Goal: Find specific page/section: Find specific page/section

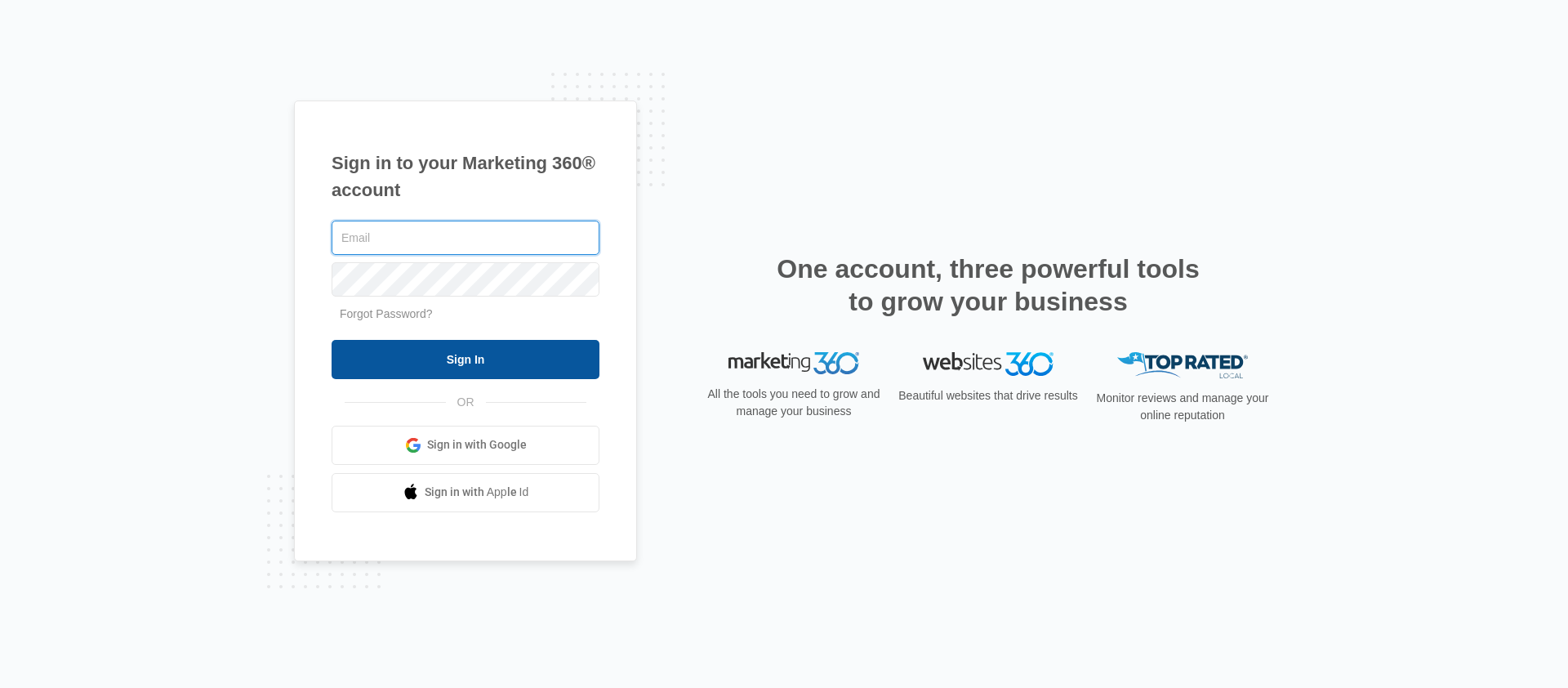
type input "[PERSON_NAME][EMAIL_ADDRESS][PERSON_NAME][DOMAIN_NAME]"
click at [460, 364] on input "Sign In" at bounding box center [465, 359] width 268 height 39
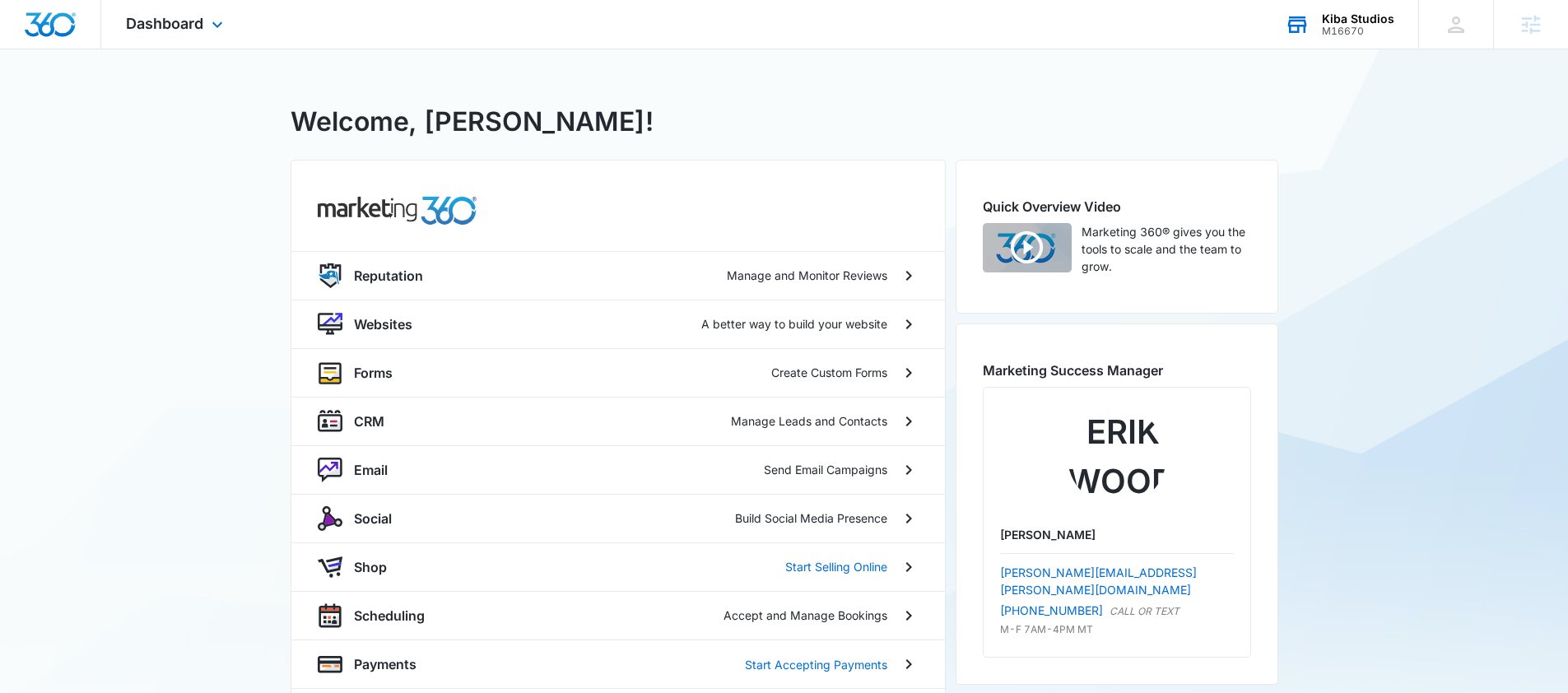
click at [1332, 29] on div "M16670" at bounding box center [1359, 31] width 72 height 12
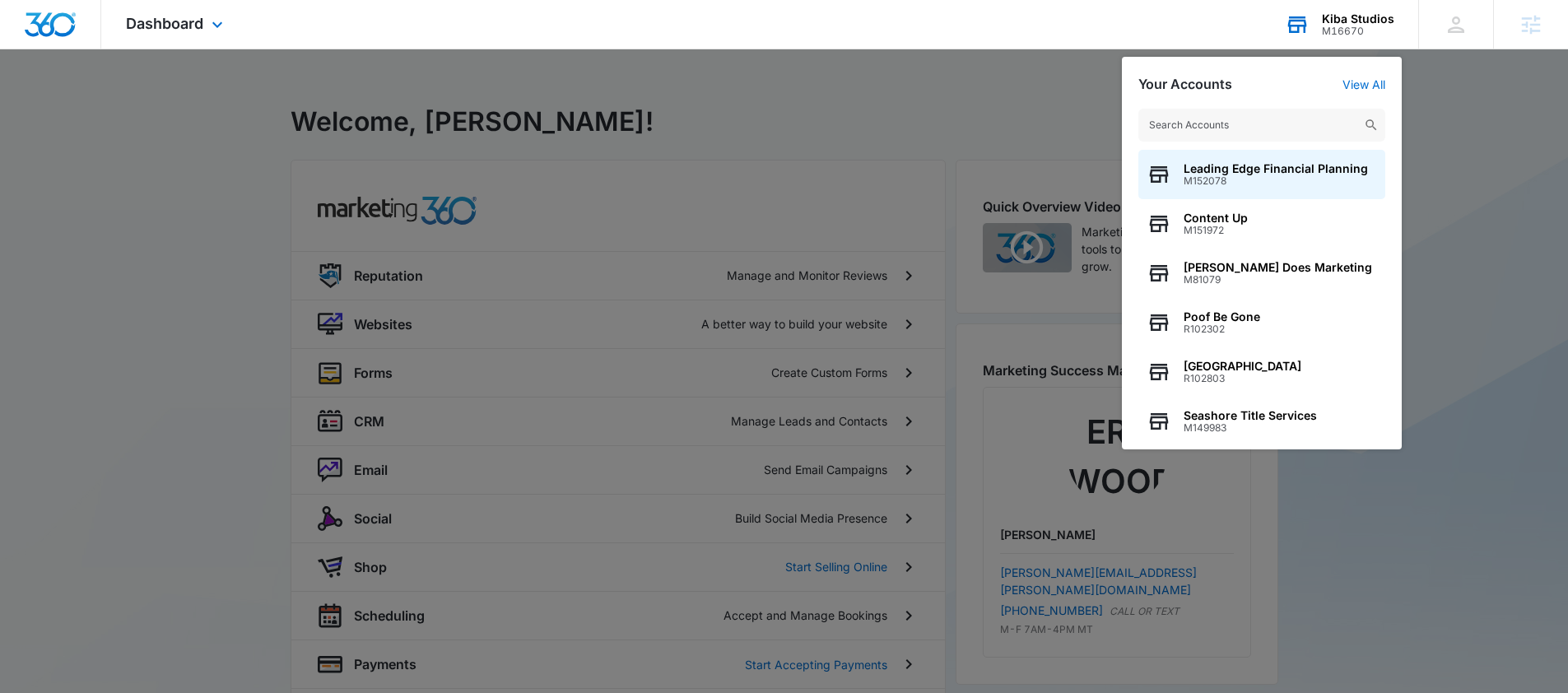
click at [1231, 126] on input "text" at bounding box center [1262, 125] width 247 height 32
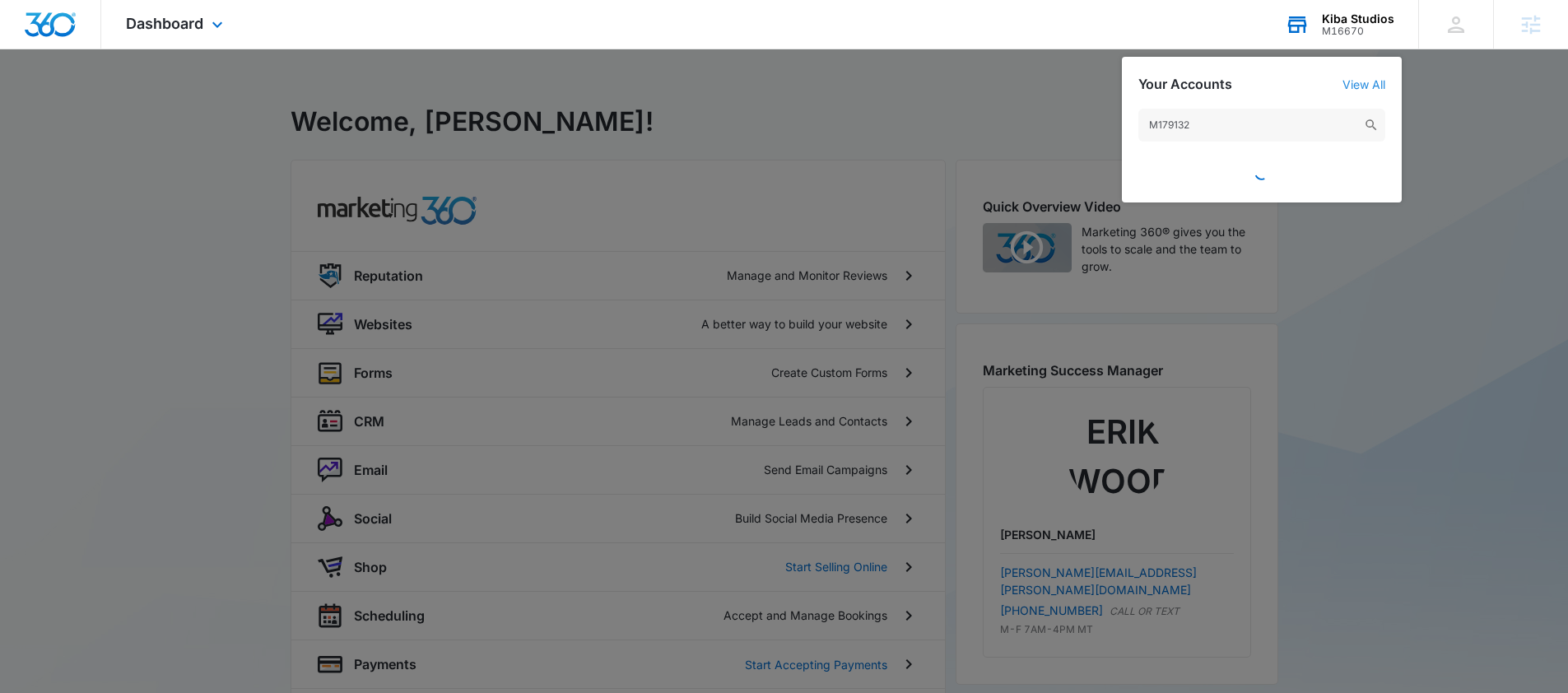
type input "M179132"
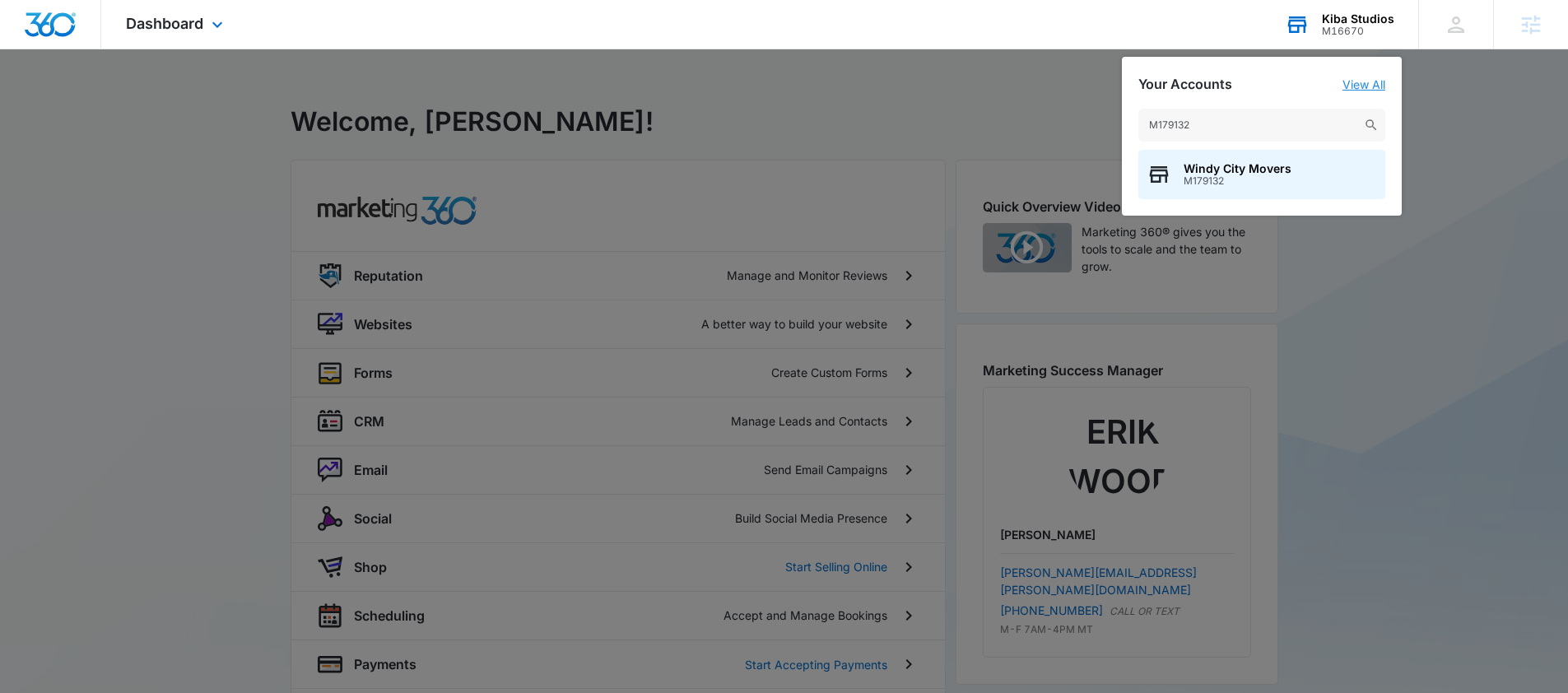
click at [1369, 88] on link "View All" at bounding box center [1363, 85] width 42 height 14
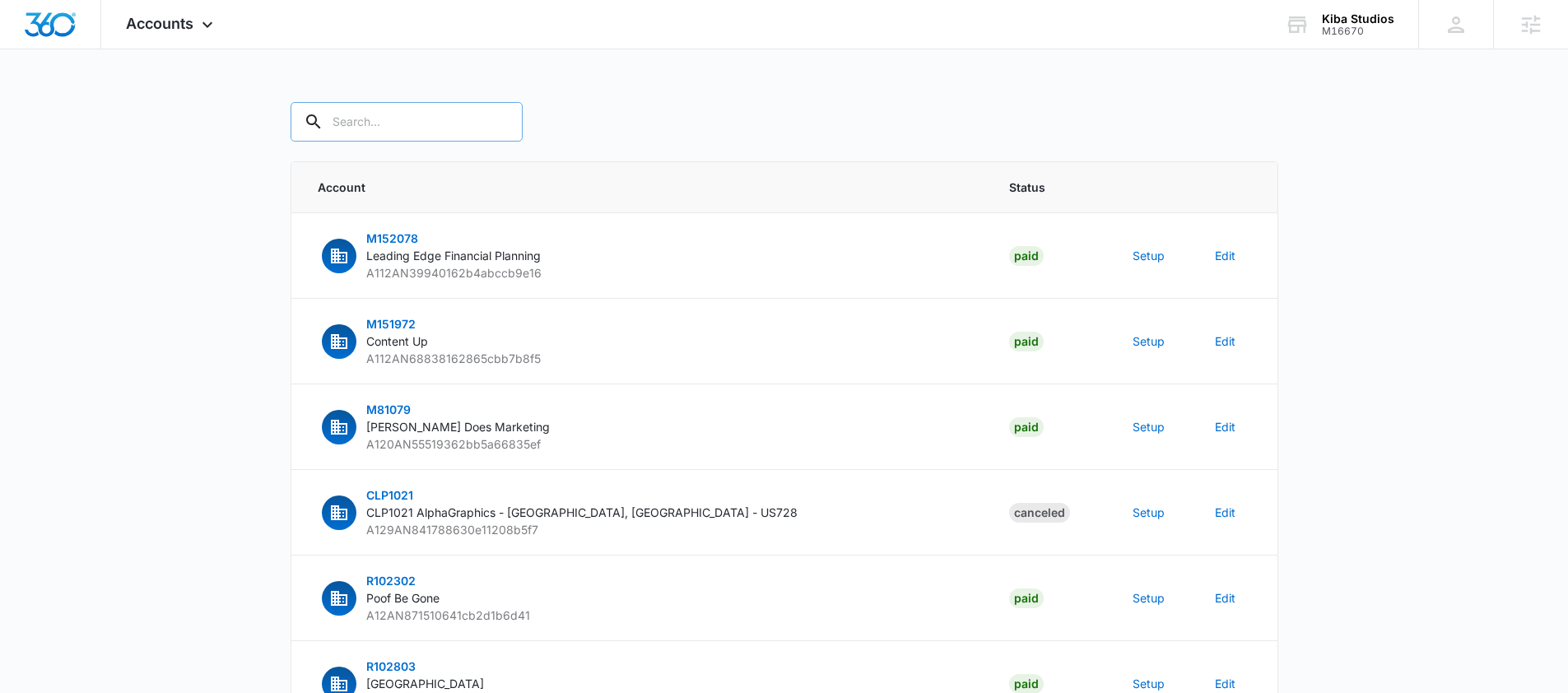
click at [431, 128] on input "text" at bounding box center [406, 122] width 232 height 40
click at [416, 126] on input "text" at bounding box center [406, 122] width 232 height 40
paste input "M179132"
type input "M179132"
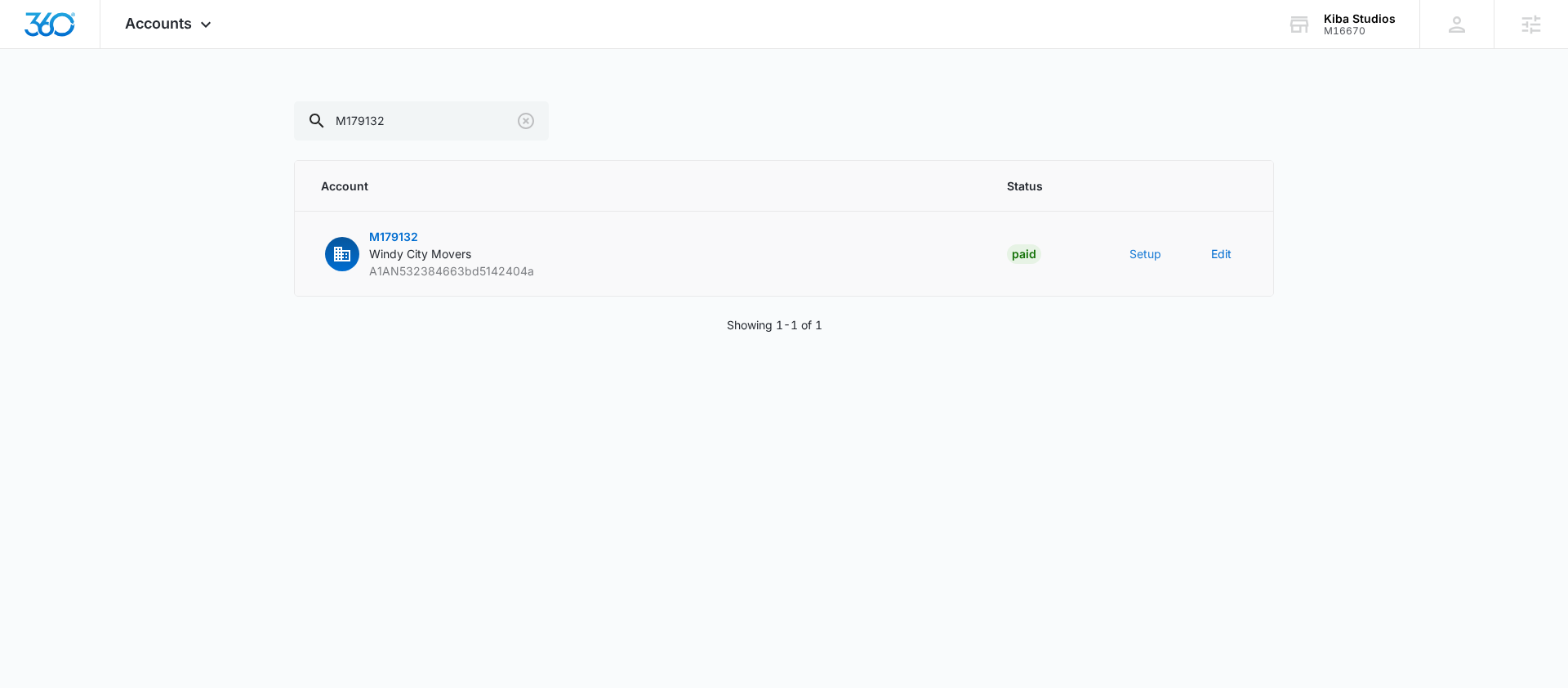
click at [1150, 252] on button "Setup" at bounding box center [1145, 254] width 32 height 17
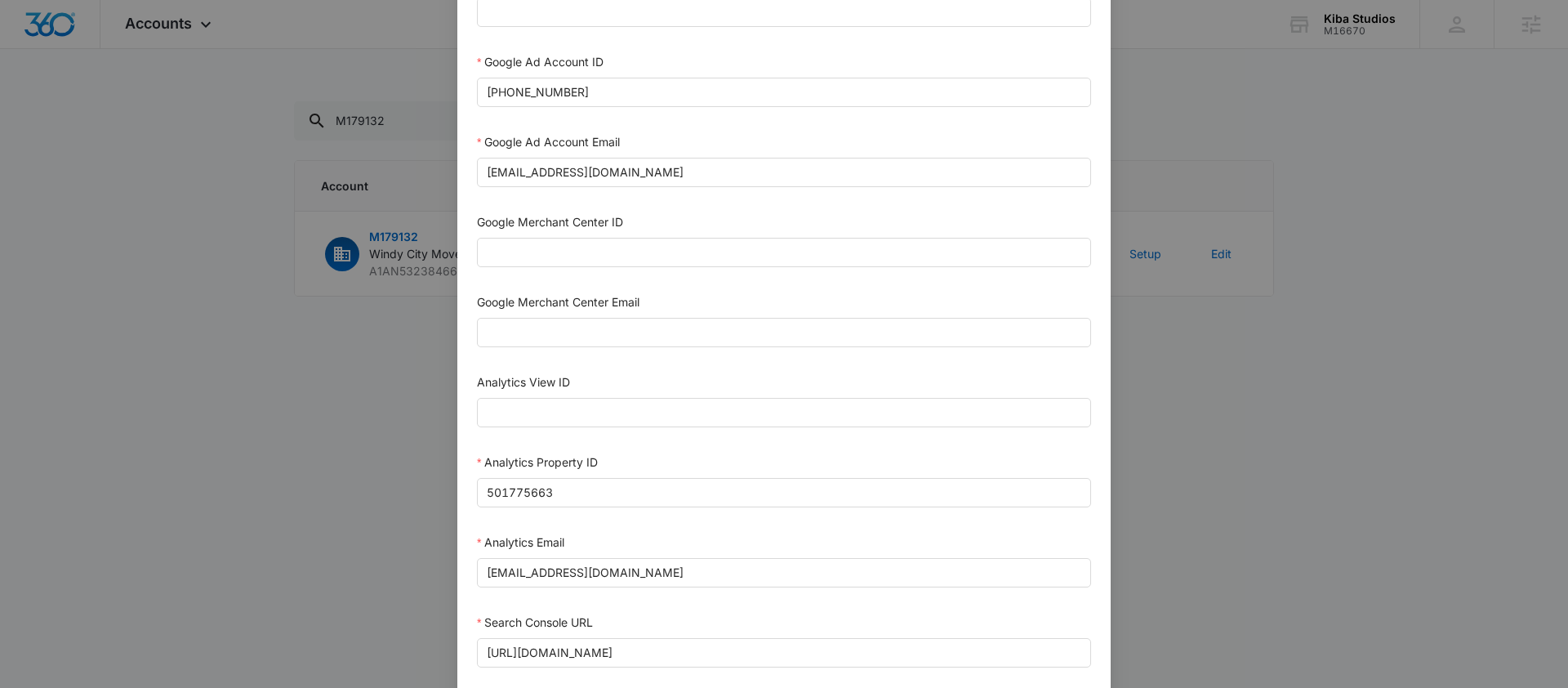
scroll to position [769, 0]
